Goal: Task Accomplishment & Management: Use online tool/utility

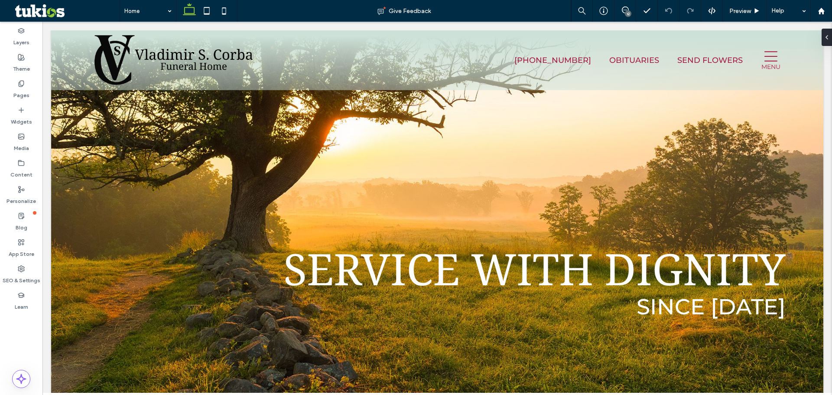
click at [626, 9] on icon at bounding box center [625, 9] width 7 height 7
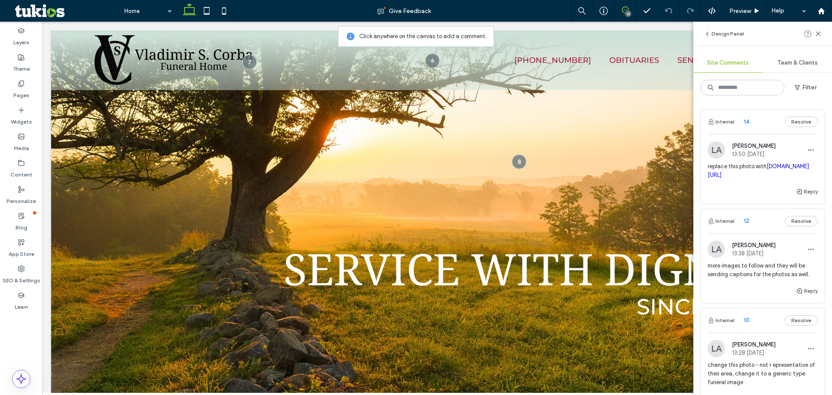
click at [782, 258] on div "LA Lisa Angus 13:38 Oct 10 2025" at bounding box center [763, 248] width 110 height 17
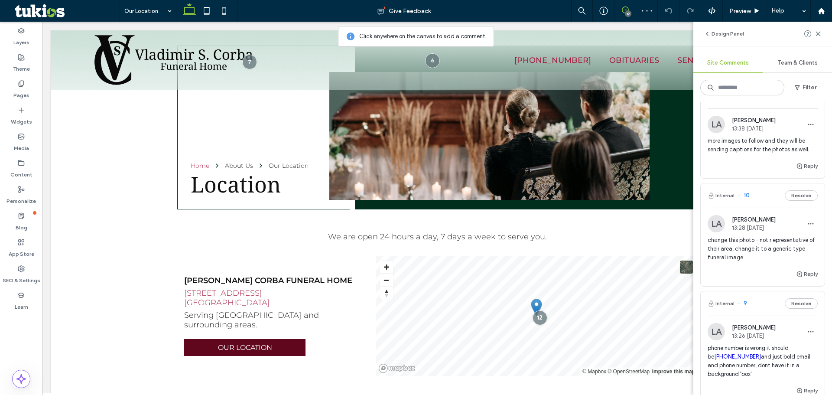
scroll to position [130, 0]
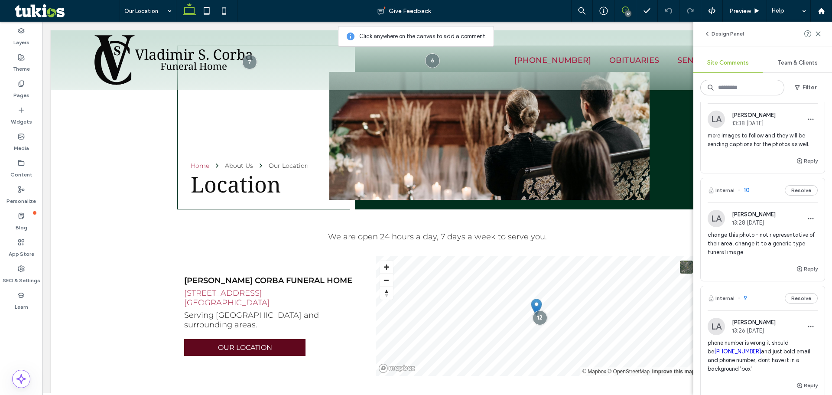
click at [747, 257] on span "change this photo - not r epresentative of their area, change it to a generic t…" at bounding box center [763, 244] width 110 height 26
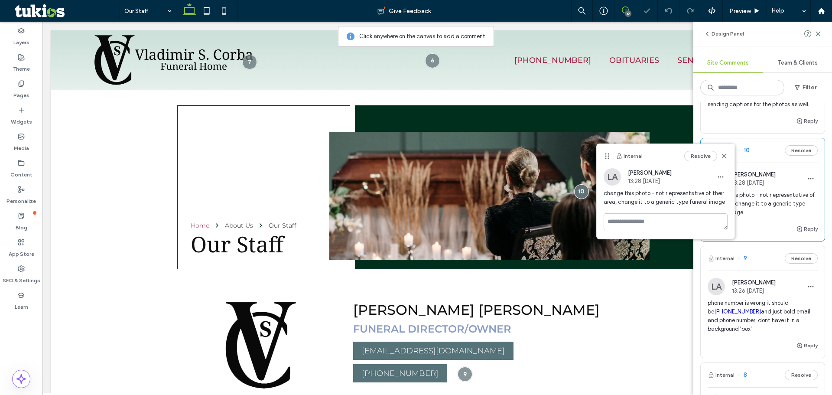
scroll to position [217, 0]
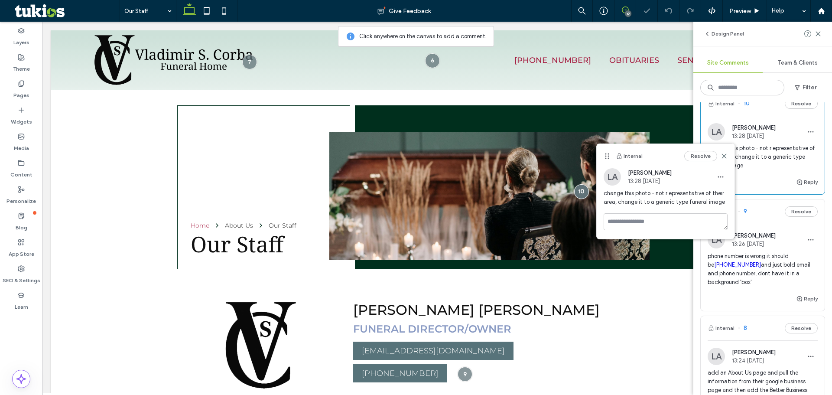
click at [744, 293] on div "phone number is wrong it should be 412-279-1515 and just bold email and phone n…" at bounding box center [763, 273] width 110 height 42
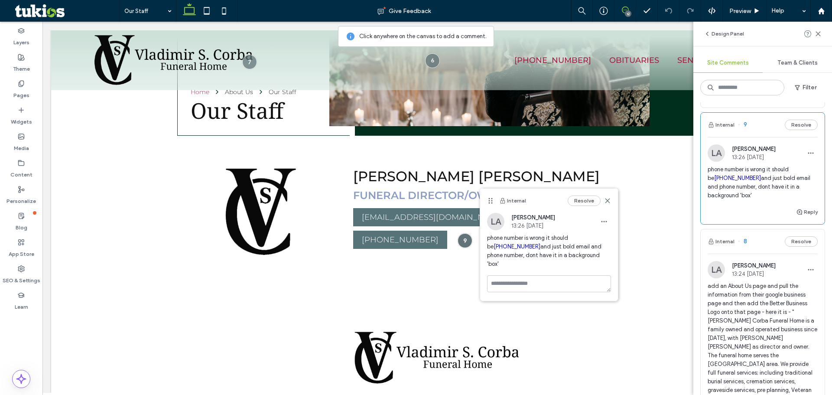
scroll to position [390, 0]
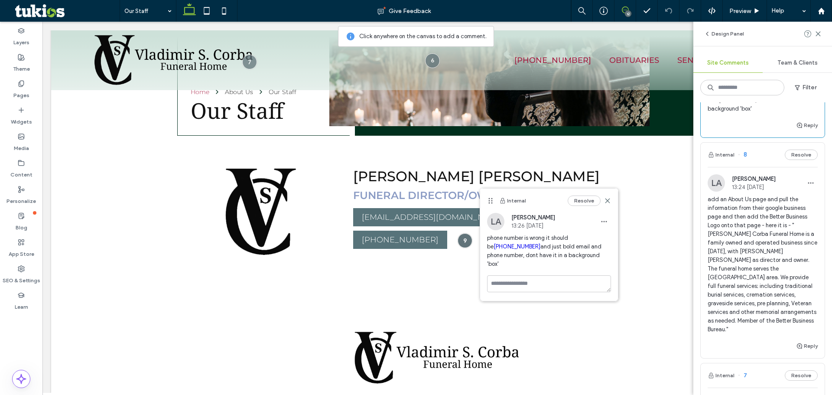
click at [743, 353] on div "Reply" at bounding box center [763, 349] width 124 height 17
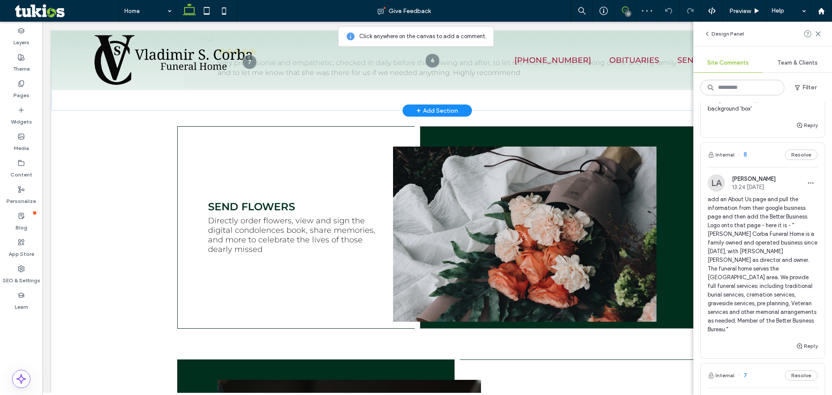
scroll to position [433, 0]
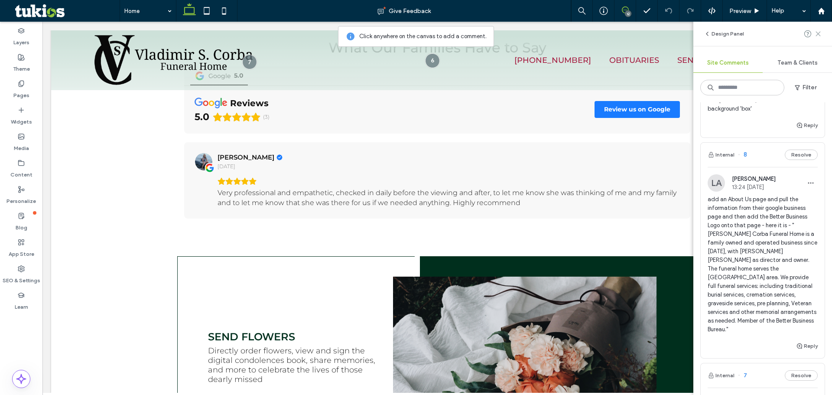
click at [817, 34] on icon at bounding box center [818, 33] width 7 height 7
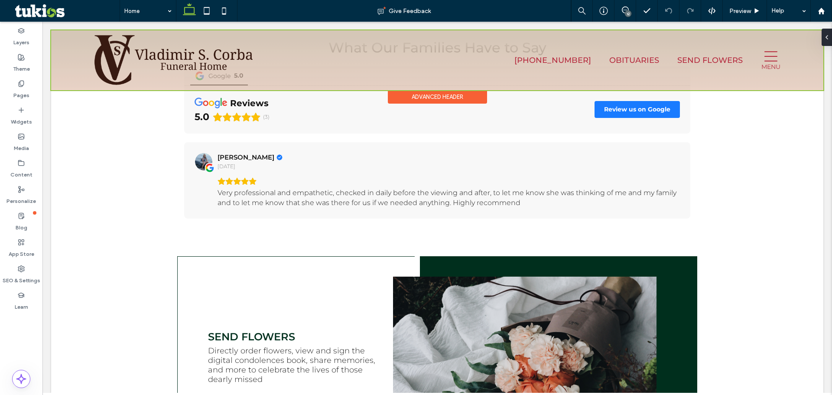
click at [763, 55] on div at bounding box center [437, 60] width 772 height 60
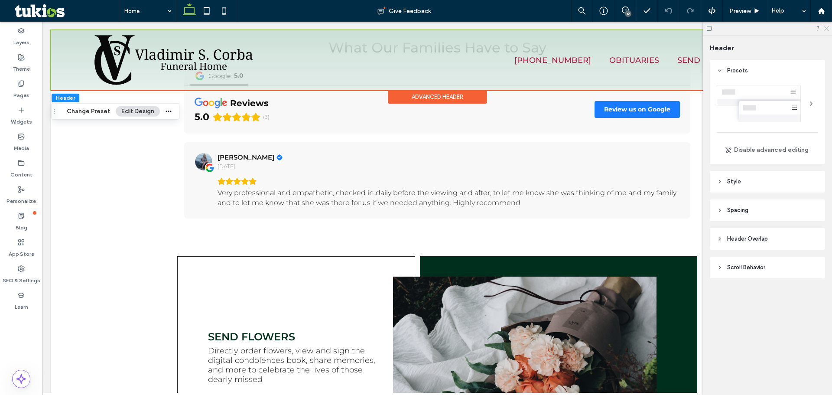
drag, startPoint x: 828, startPoint y: 28, endPoint x: 785, endPoint y: 6, distance: 48.4
click at [828, 28] on icon at bounding box center [826, 28] width 6 height 6
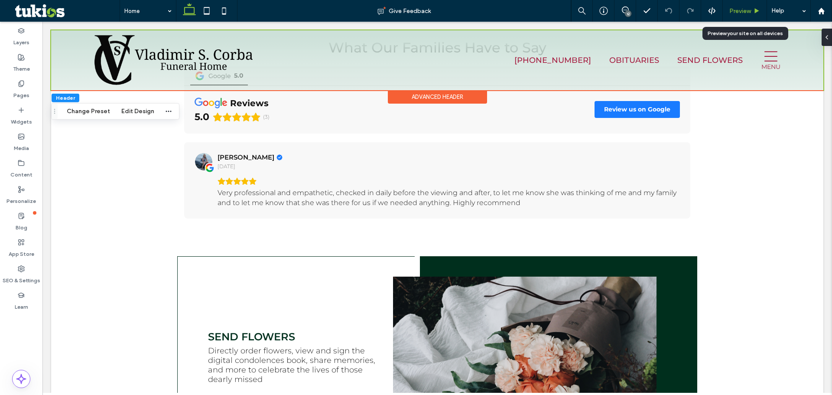
click at [739, 7] on span "Preview" at bounding box center [740, 10] width 22 height 7
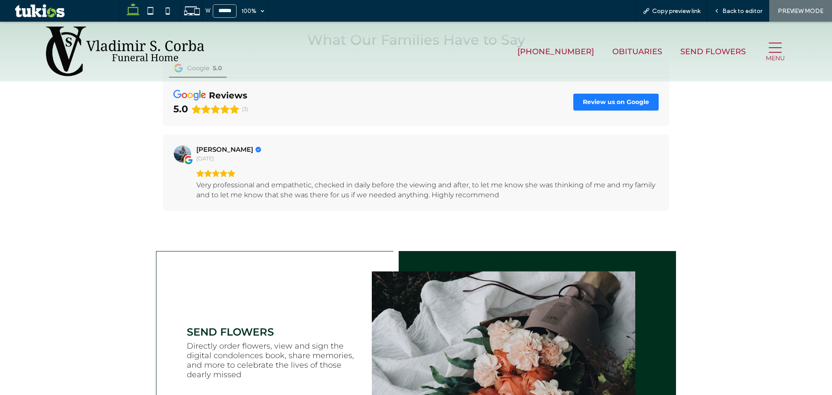
scroll to position [426, 0]
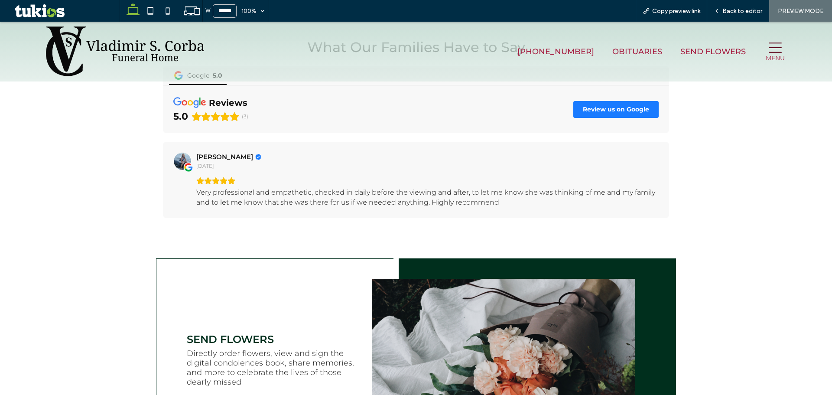
click at [768, 49] on icon at bounding box center [775, 47] width 14 height 13
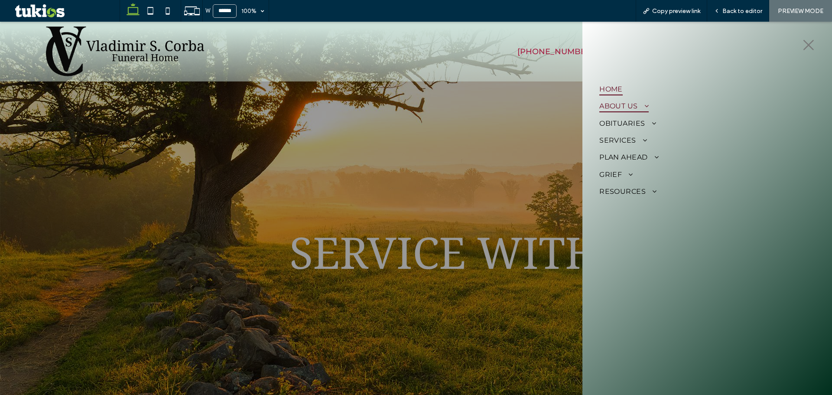
click at [644, 103] on span at bounding box center [643, 105] width 11 height 7
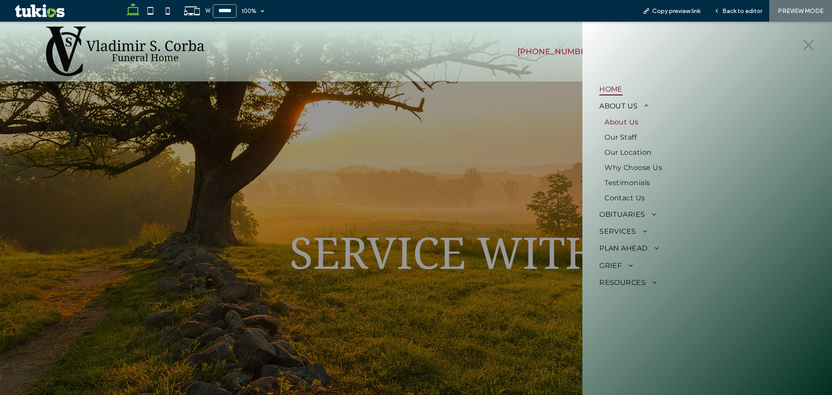
click at [630, 122] on span "About Us" at bounding box center [621, 122] width 34 height 8
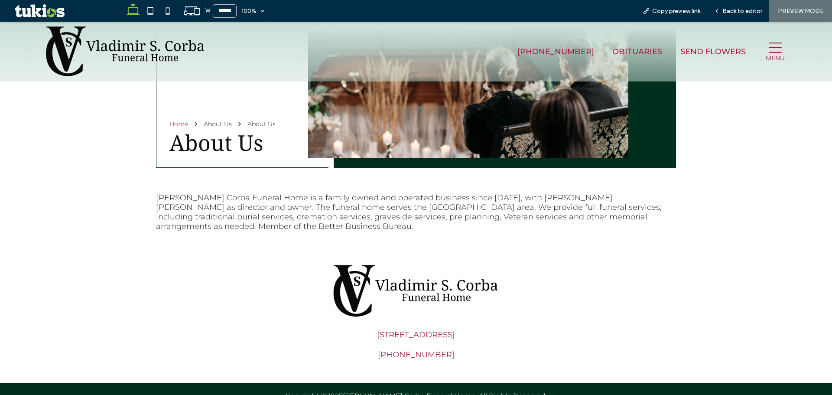
scroll to position [73, 0]
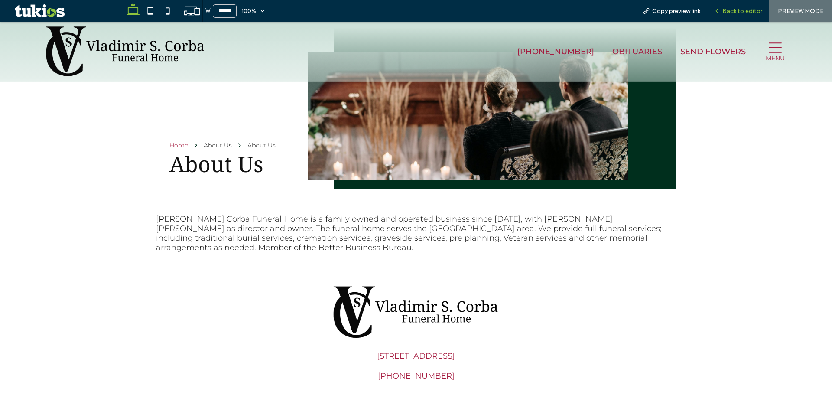
click at [725, 12] on span "Back to editor" at bounding box center [742, 10] width 40 height 7
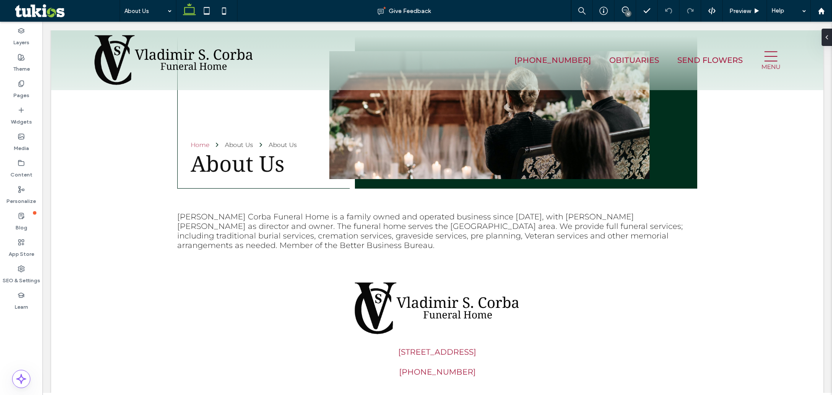
scroll to position [80, 0]
click at [628, 16] on div "12" at bounding box center [628, 13] width 6 height 6
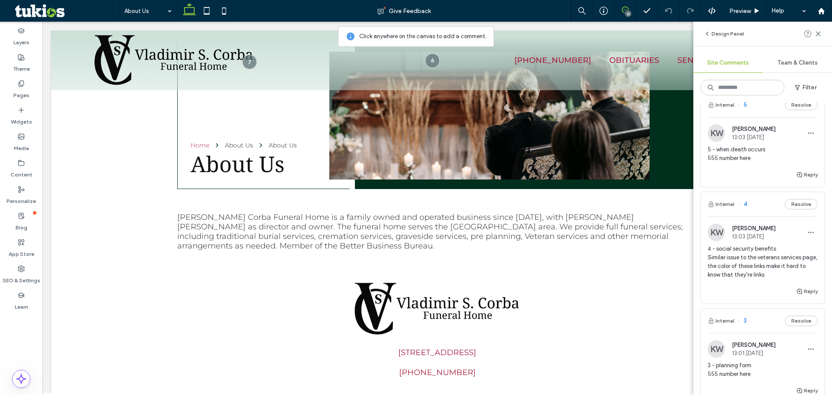
scroll to position [867, 0]
click at [819, 31] on icon at bounding box center [818, 33] width 7 height 7
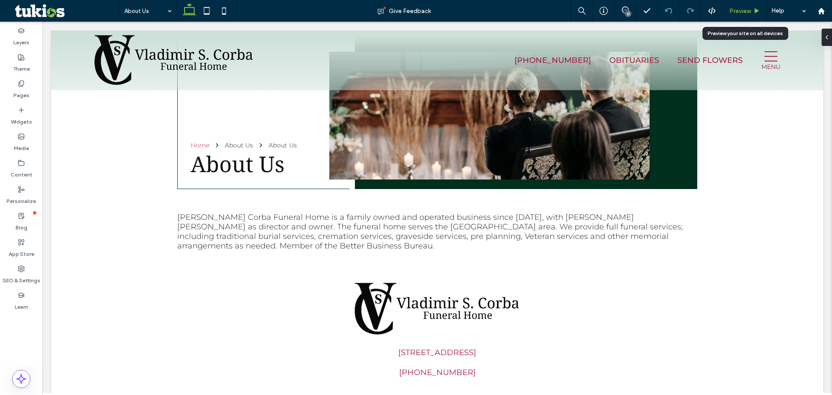
click at [742, 13] on span "Preview" at bounding box center [740, 10] width 22 height 7
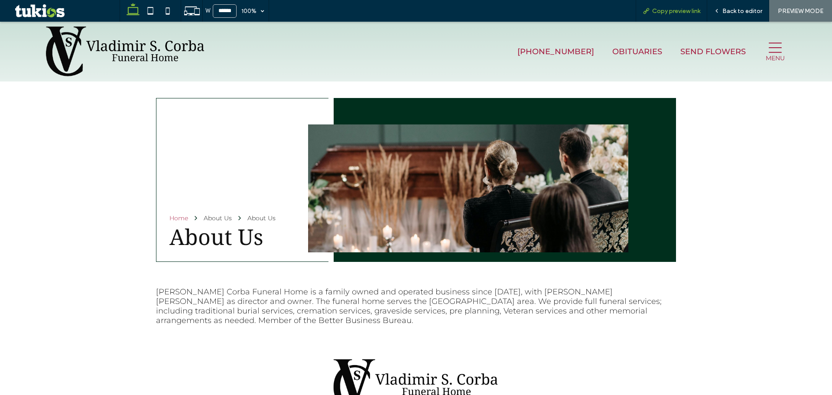
click at [669, 13] on span "Copy preview link" at bounding box center [676, 10] width 48 height 7
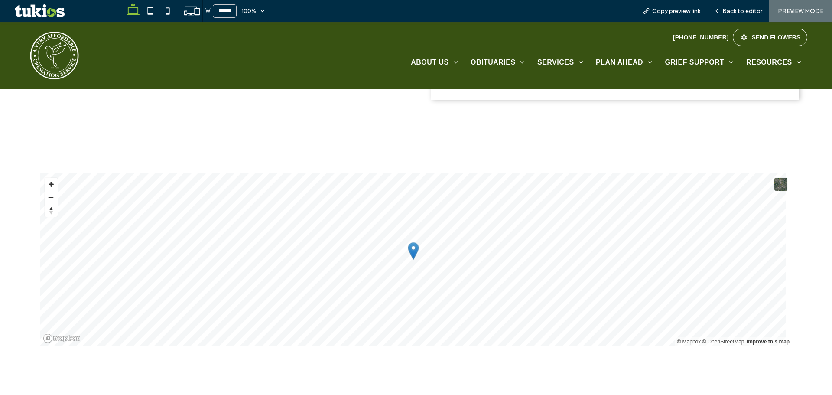
scroll to position [1266, 0]
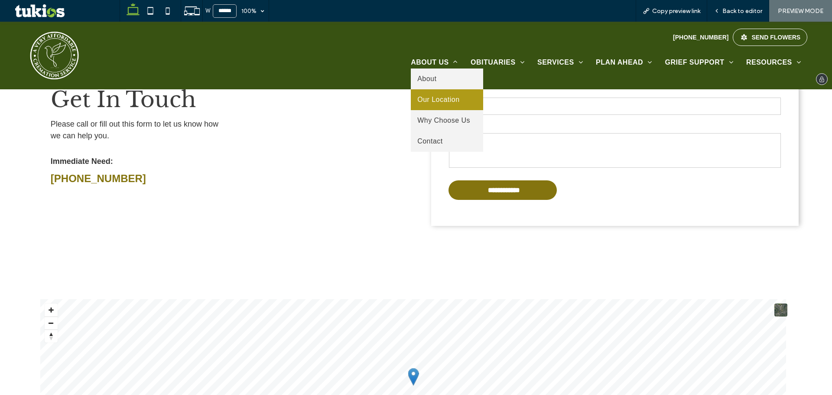
click at [435, 98] on span "Our Location" at bounding box center [438, 100] width 42 height 8
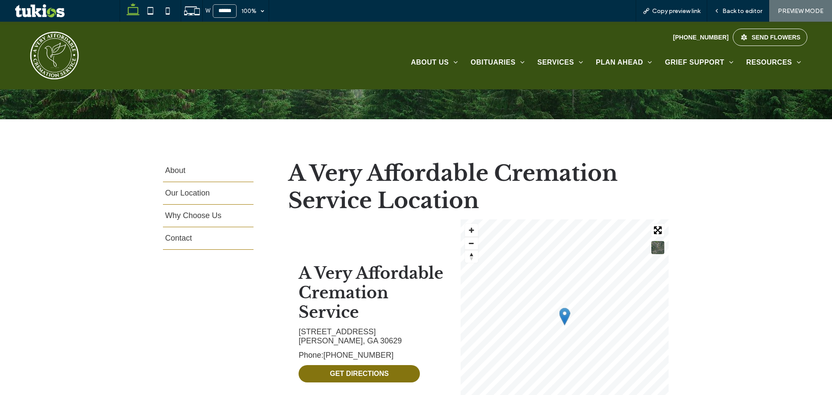
scroll to position [260, 0]
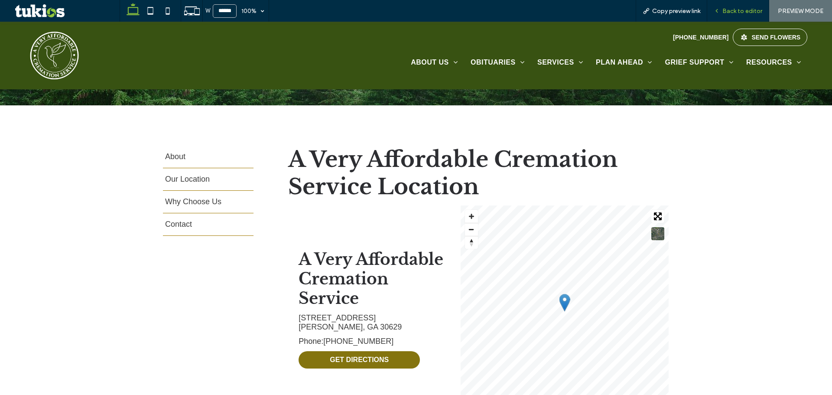
click at [734, 15] on div "Back to editor" at bounding box center [738, 11] width 62 height 22
click at [457, 185] on span "A Very Affordable Cremation Service Location" at bounding box center [452, 173] width 329 height 55
click at [729, 10] on span "Back to editor" at bounding box center [742, 10] width 40 height 7
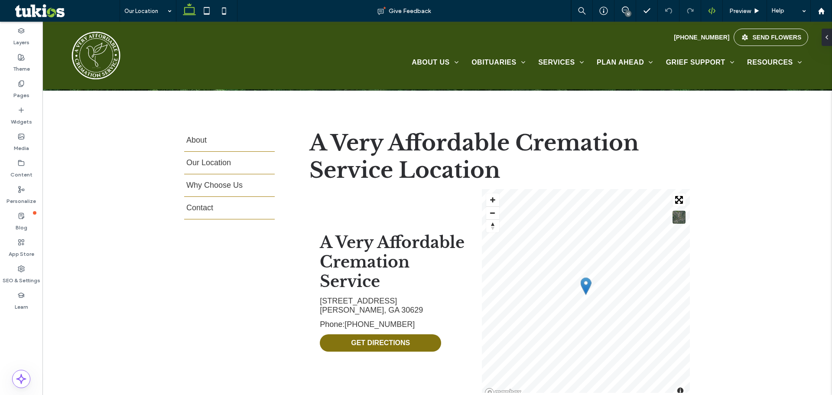
scroll to position [269, 0]
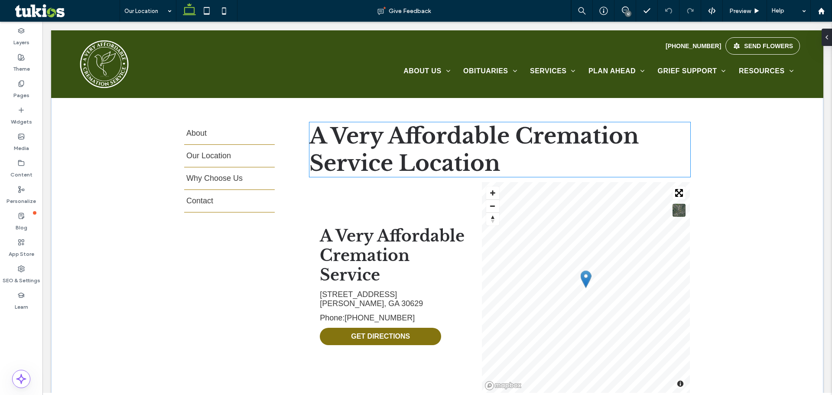
click at [505, 164] on h2 "A Very Affordable Cremation Service Location" at bounding box center [499, 149] width 381 height 55
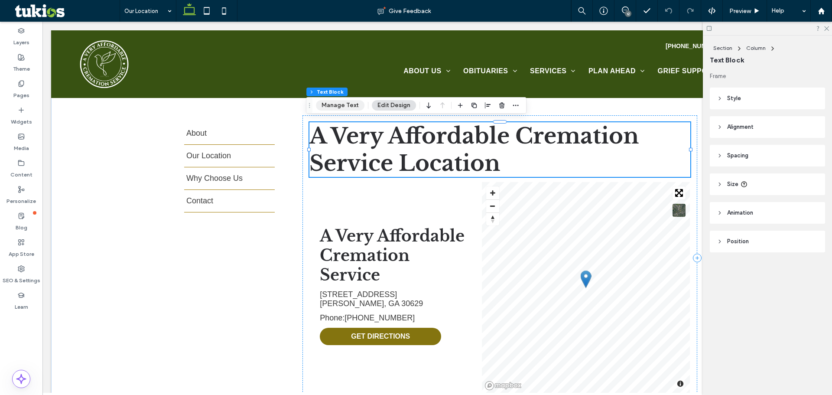
click at [350, 107] on button "Manage Text" at bounding box center [340, 105] width 49 height 10
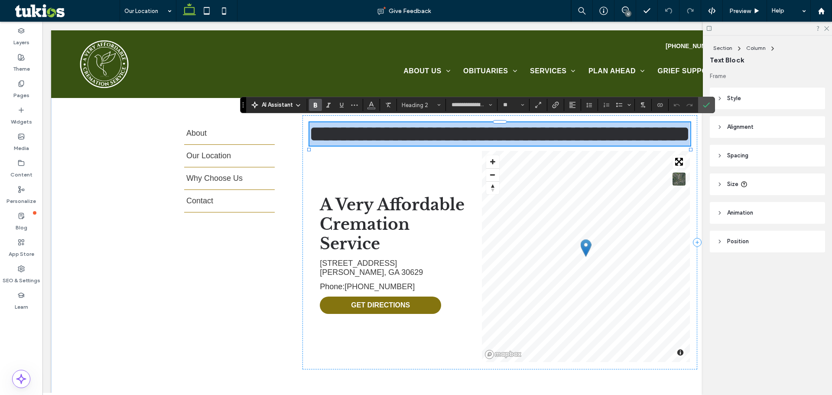
click at [500, 146] on h2 "**********" at bounding box center [499, 133] width 381 height 23
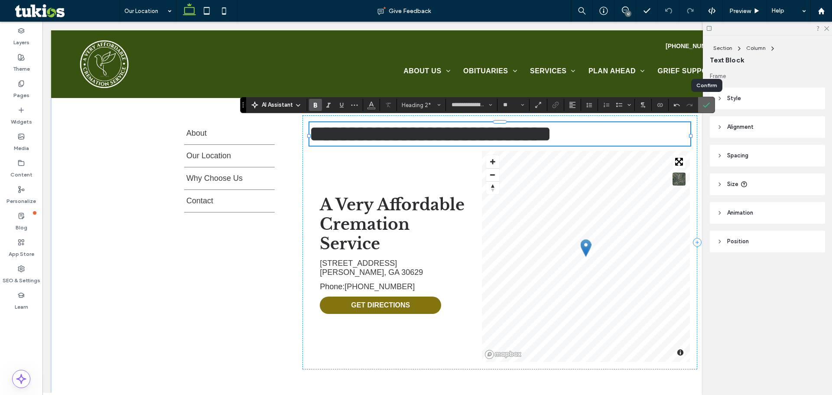
click at [706, 102] on icon "Confirm" at bounding box center [706, 104] width 7 height 7
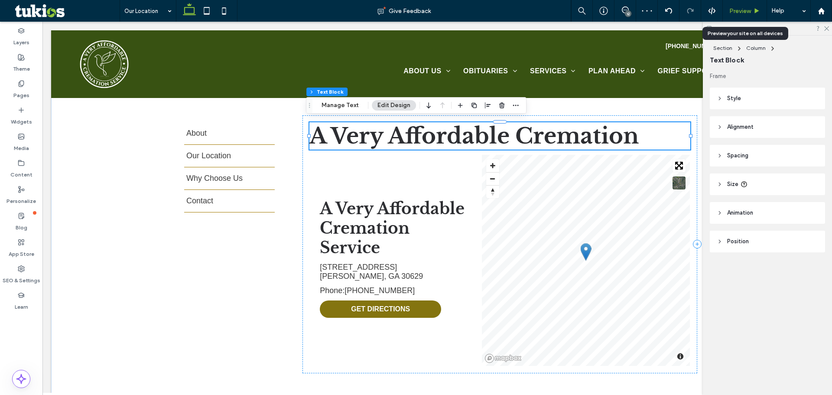
click at [746, 11] on span "Preview" at bounding box center [740, 10] width 22 height 7
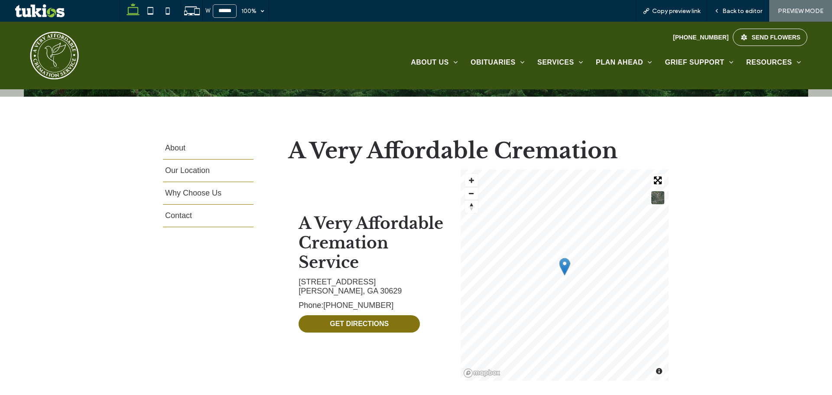
scroll to position [260, 0]
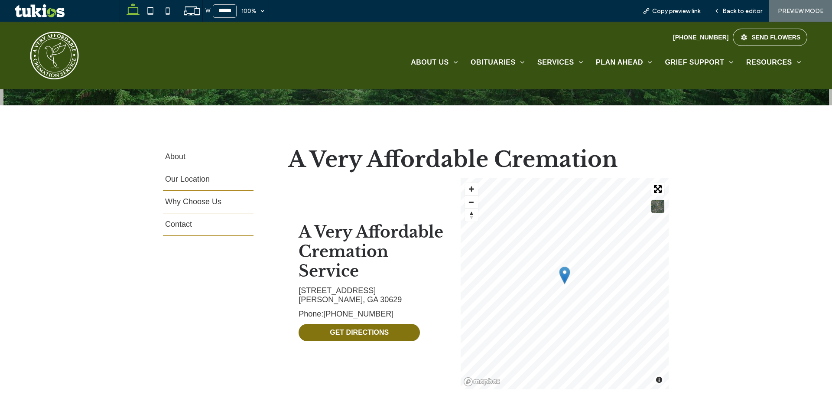
click at [796, 12] on span "PREVIEW MODE" at bounding box center [800, 10] width 45 height 7
click at [64, 52] on img at bounding box center [54, 55] width 49 height 49
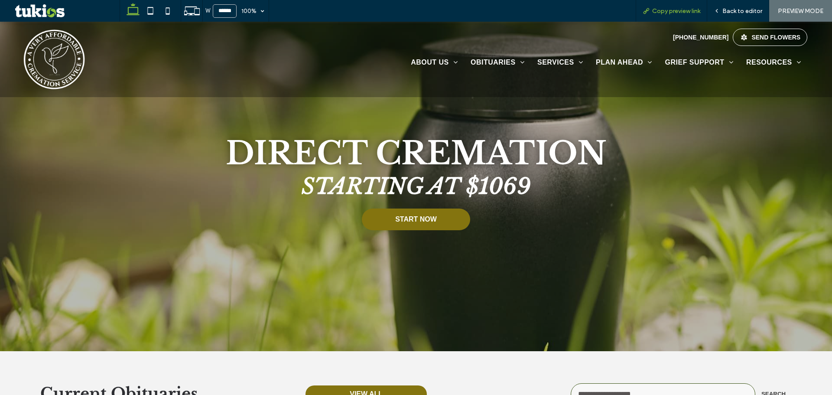
click at [669, 9] on span "Copy preview link" at bounding box center [676, 10] width 48 height 7
